Goal: Task Accomplishment & Management: Use online tool/utility

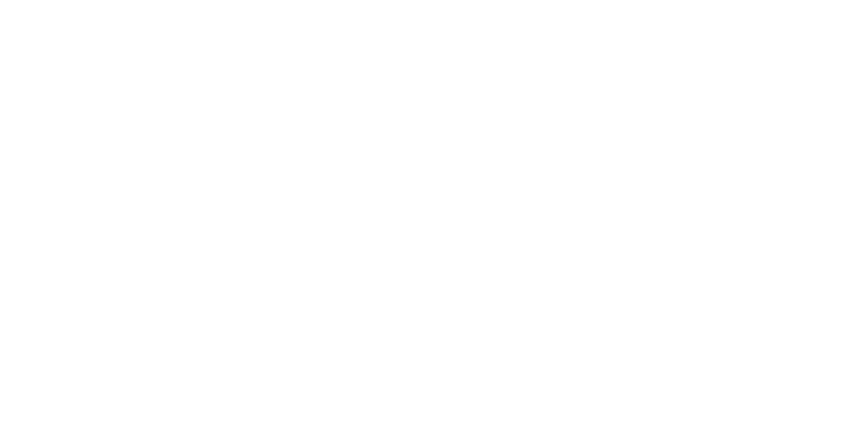
select select "Song"
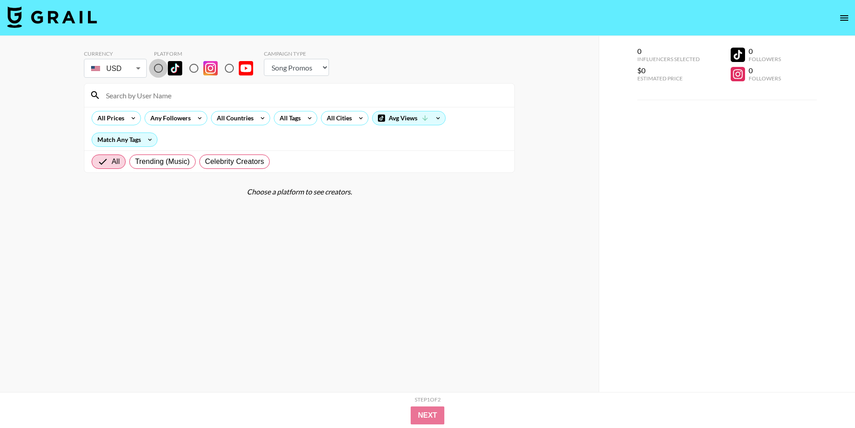
drag, startPoint x: 158, startPoint y: 68, endPoint x: 298, endPoint y: 106, distance: 144.8
click at [158, 68] on input "radio" at bounding box center [158, 68] width 19 height 19
radio input "true"
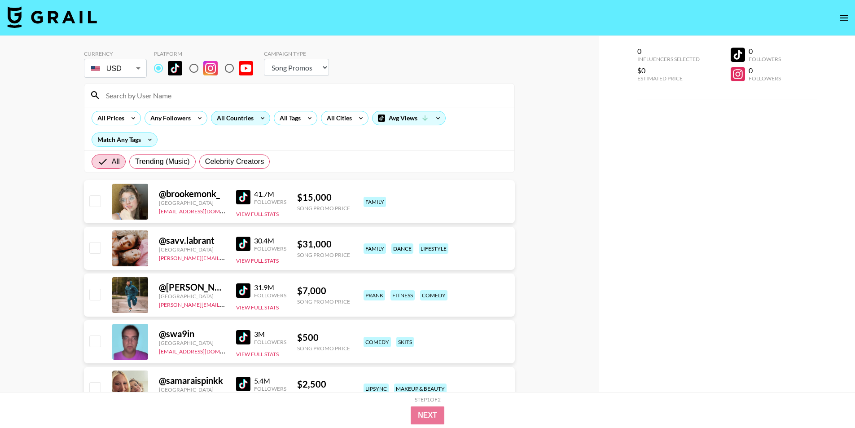
click at [216, 122] on div "All Countries" at bounding box center [233, 117] width 44 height 13
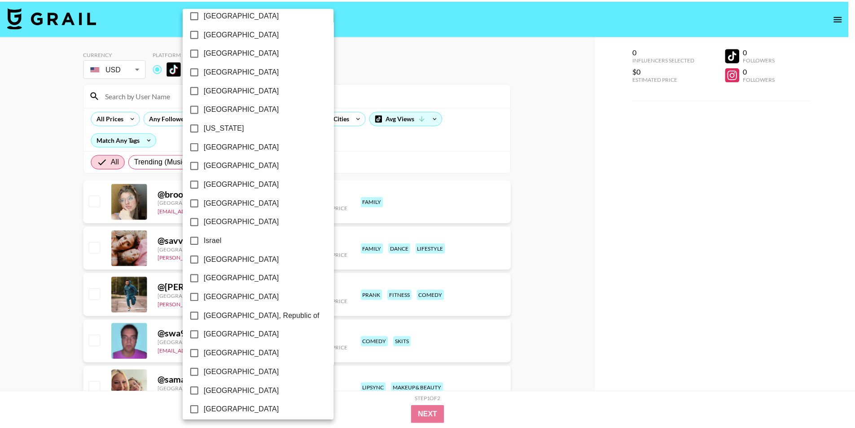
scroll to position [619, 0]
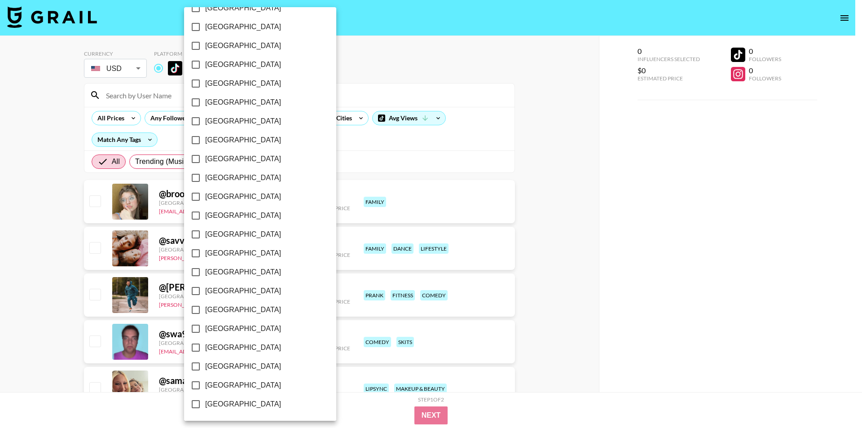
click at [232, 381] on span "[GEOGRAPHIC_DATA]" at bounding box center [243, 385] width 76 height 11
click at [205, 381] on input "[GEOGRAPHIC_DATA]" at bounding box center [195, 385] width 19 height 19
checkbox input "true"
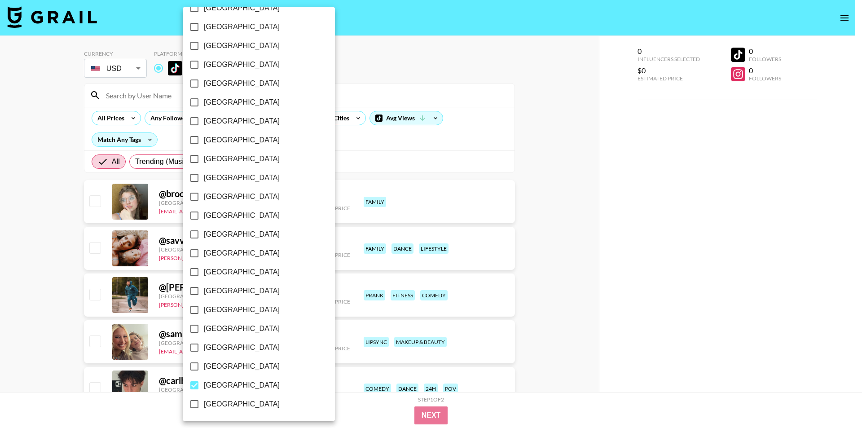
click at [3, 260] on div at bounding box center [431, 214] width 862 height 428
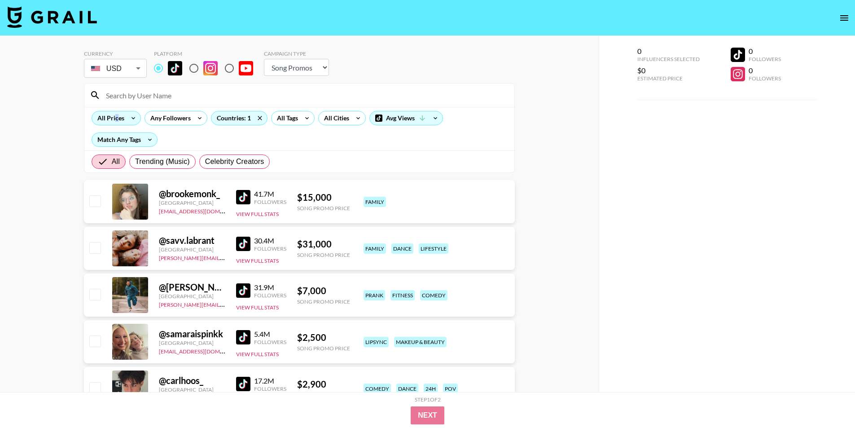
click at [116, 119] on div "All Prices" at bounding box center [109, 117] width 34 height 13
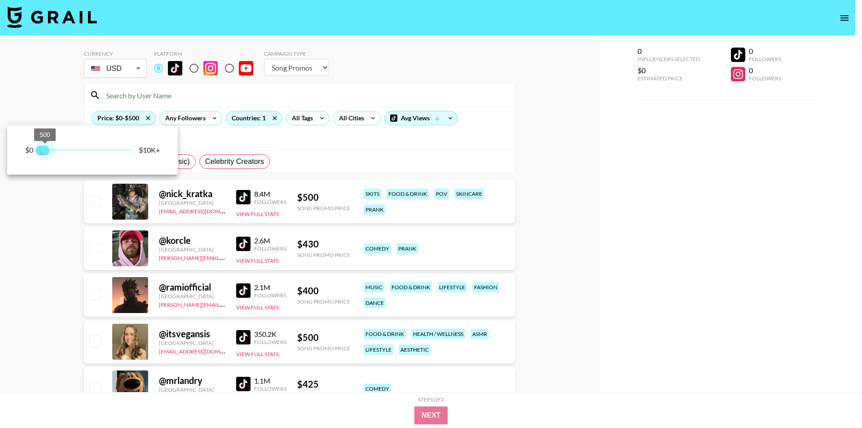
type input "250"
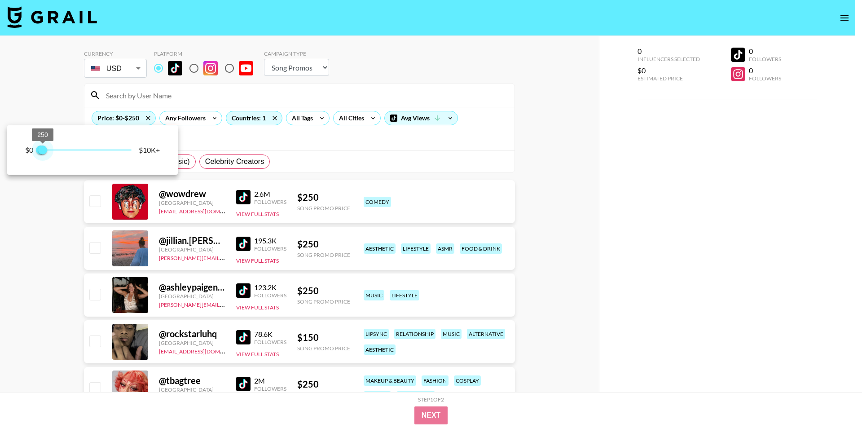
drag, startPoint x: 130, startPoint y: 150, endPoint x: 43, endPoint y: 150, distance: 86.7
click at [43, 150] on span "250" at bounding box center [42, 149] width 9 height 9
click at [0, 279] on div at bounding box center [431, 214] width 862 height 428
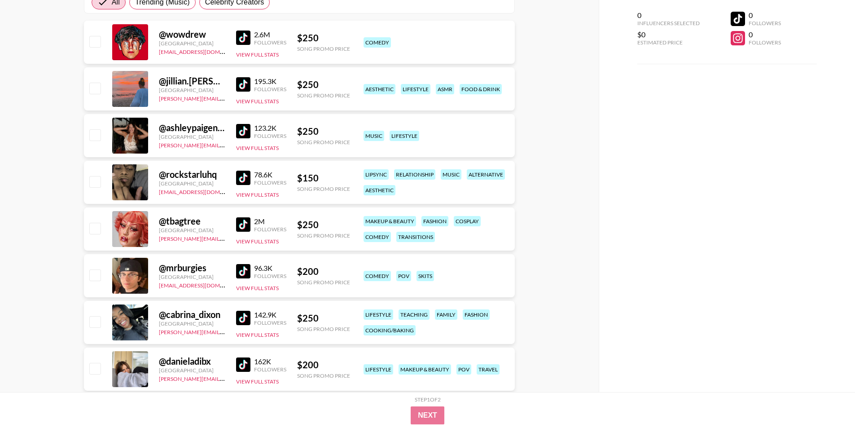
scroll to position [0, 0]
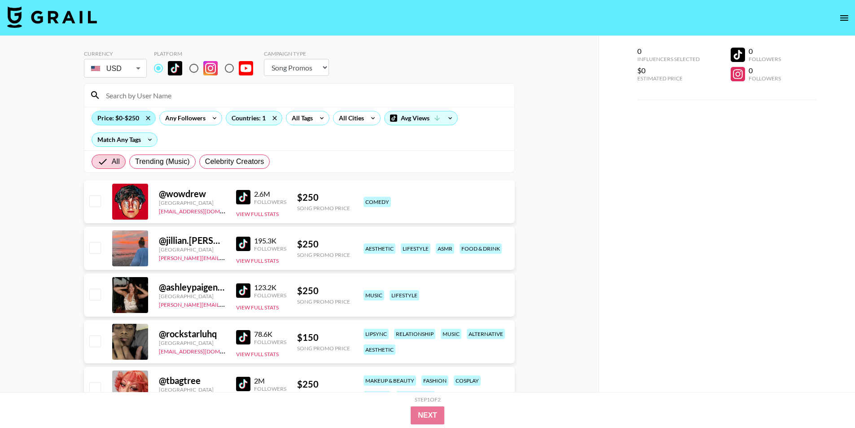
click at [130, 120] on div "Price: $0-$250" at bounding box center [123, 117] width 63 height 13
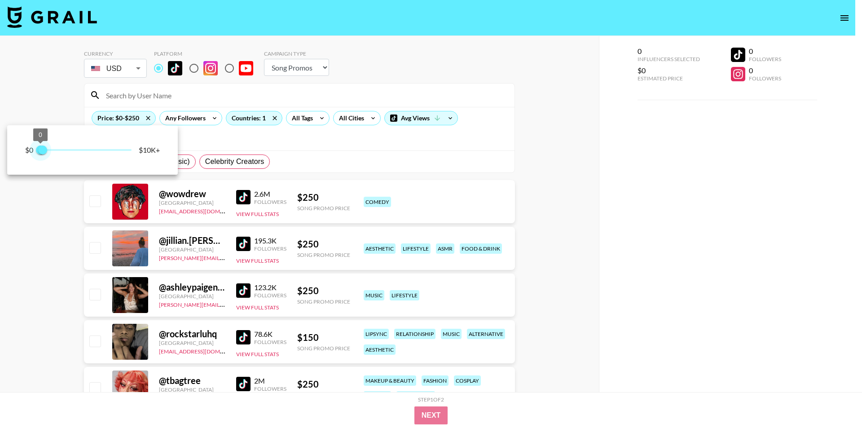
type input "250"
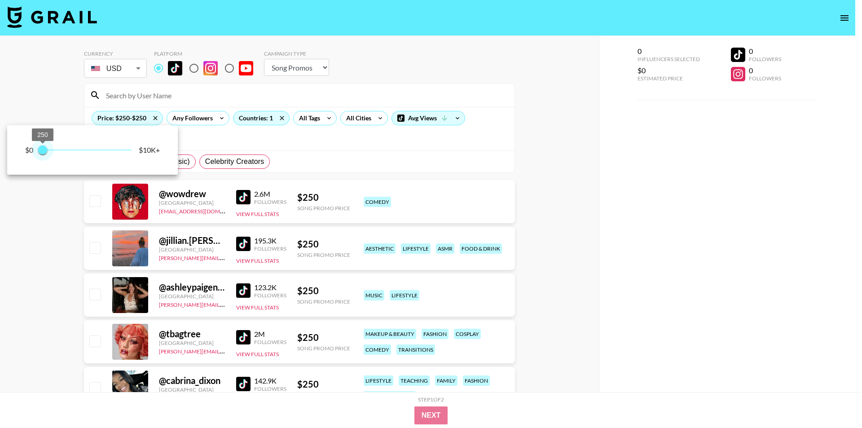
click at [43, 154] on span "250 250" at bounding box center [85, 149] width 91 height 13
click at [606, 228] on div at bounding box center [431, 214] width 862 height 428
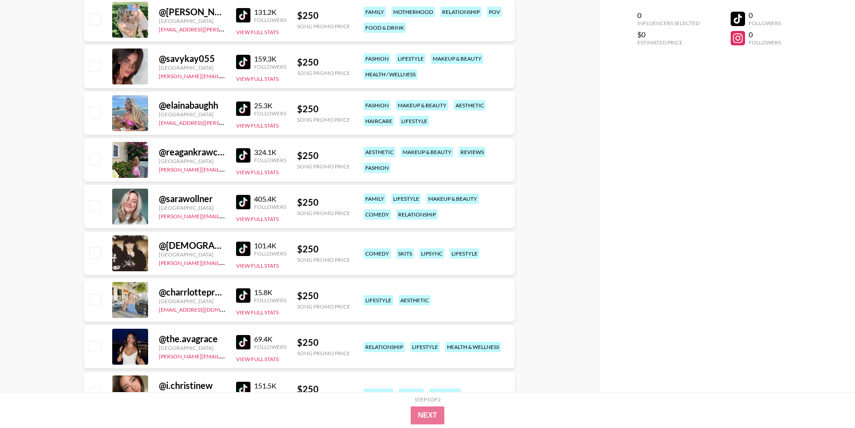
scroll to position [1781, 0]
